Goal: Navigation & Orientation: Find specific page/section

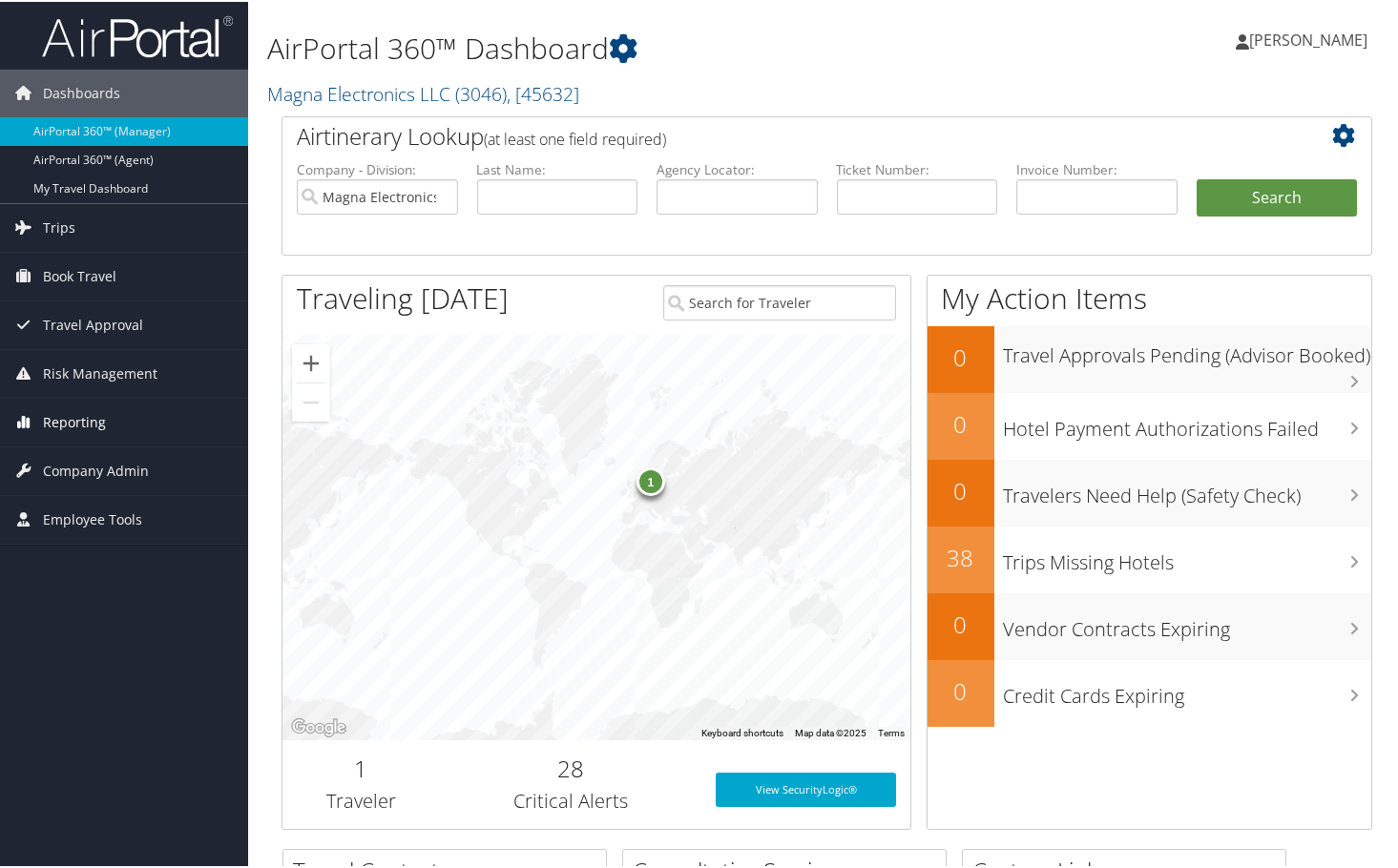
click at [128, 413] on link "Reporting" at bounding box center [124, 420] width 248 height 48
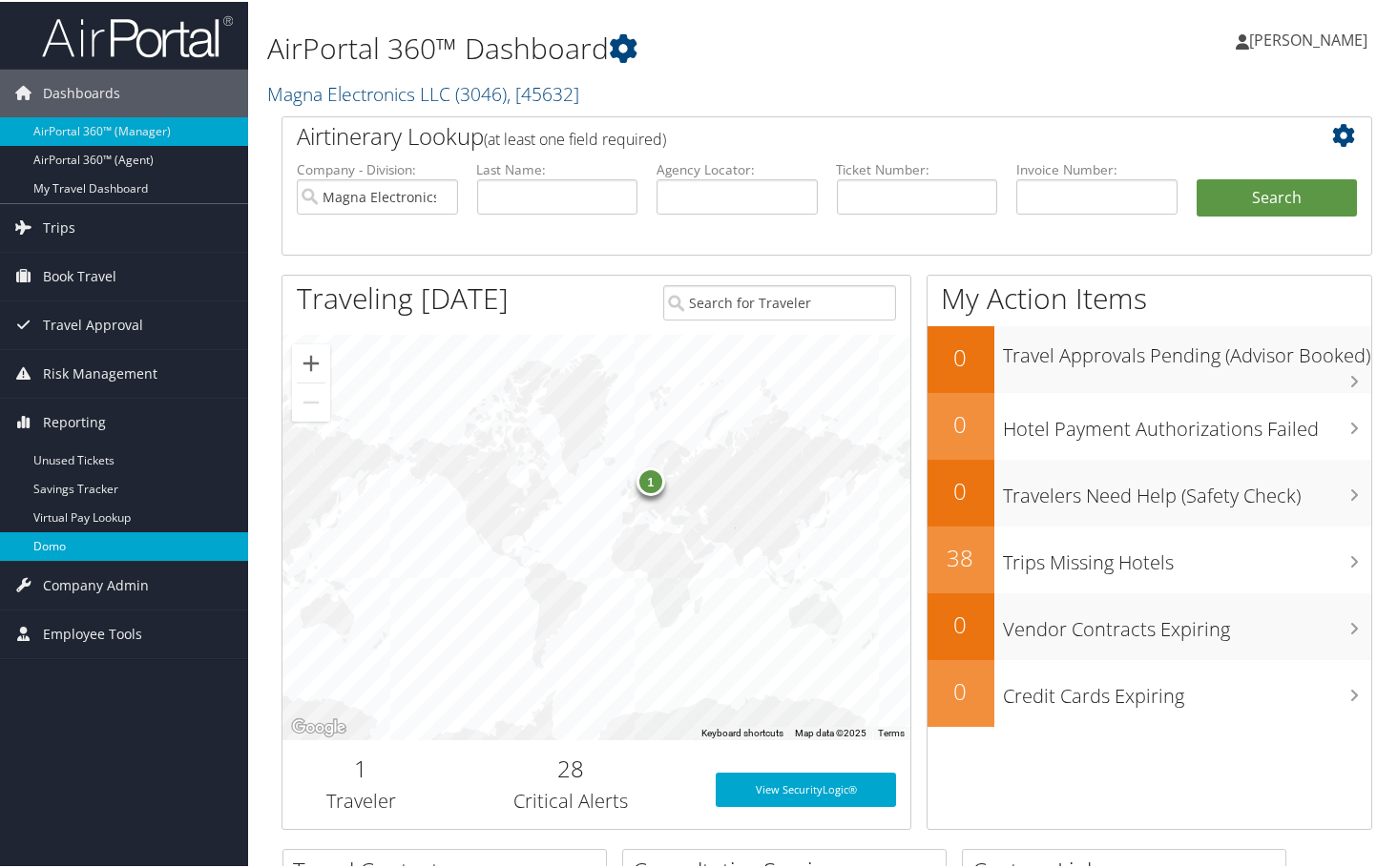
click at [86, 541] on link "Domo" at bounding box center [124, 545] width 248 height 29
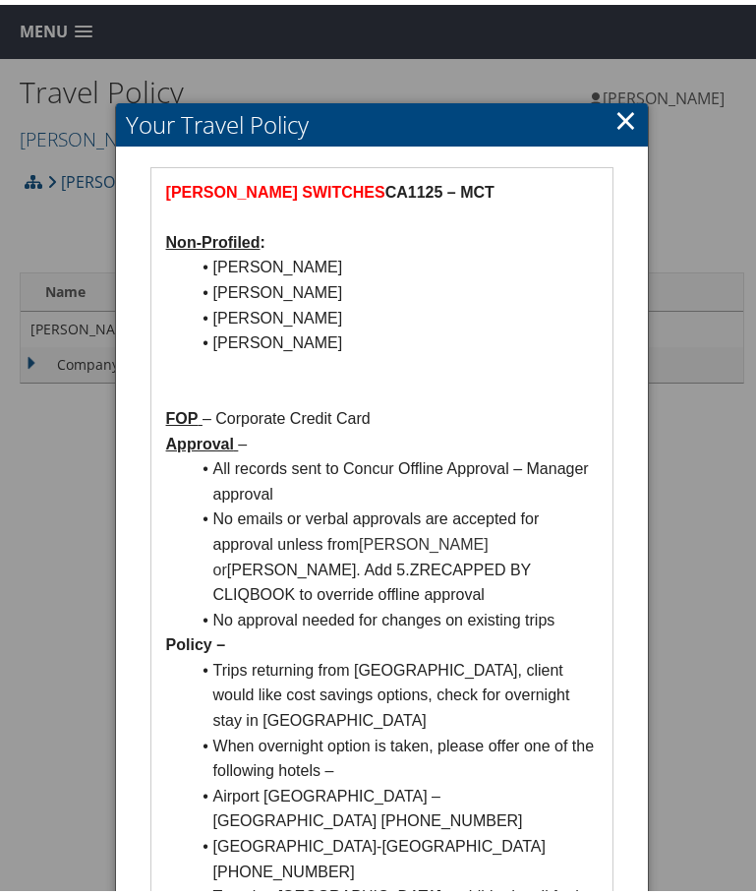
click at [717, 532] on div at bounding box center [382, 447] width 764 height 895
